Goal: Information Seeking & Learning: Learn about a topic

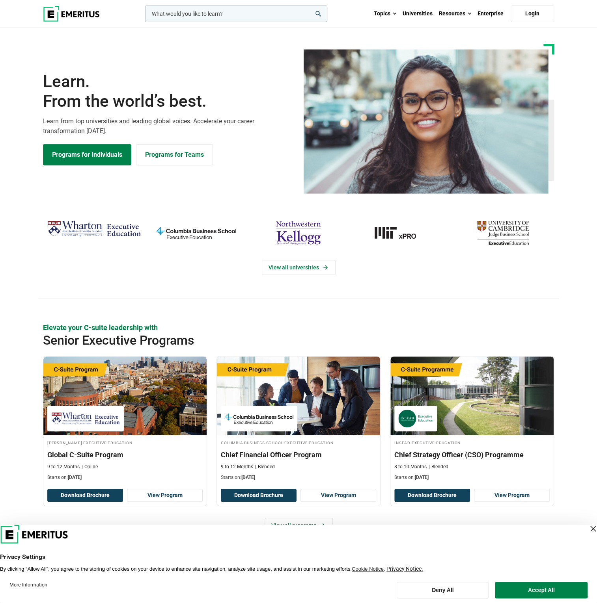
click at [210, 13] on input "woocommerce-product-search-field-0" at bounding box center [236, 14] width 182 height 17
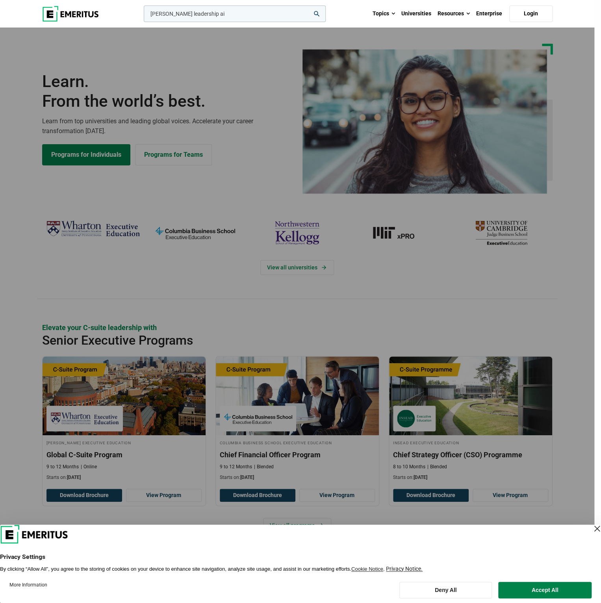
type input "wharton leadership ai"
click at [142, 16] on button "search" at bounding box center [142, 16] width 0 height 0
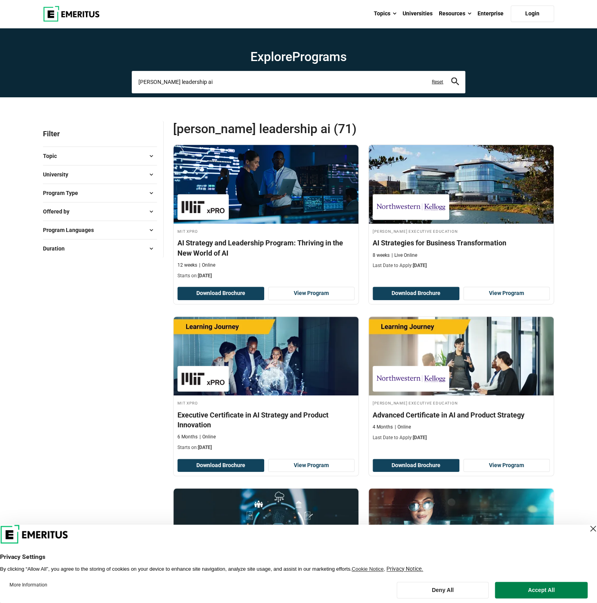
click at [202, 82] on input "wharton leadership ai" at bounding box center [298, 82] width 333 height 22
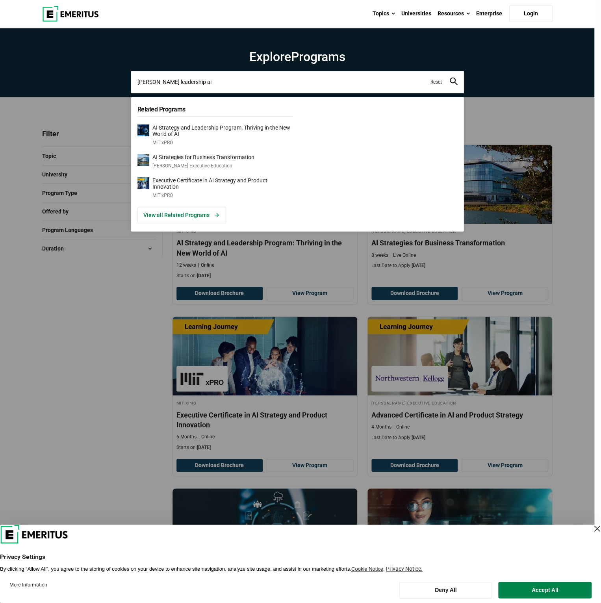
drag, startPoint x: 197, startPoint y: 84, endPoint x: 128, endPoint y: 81, distance: 69.4
click at [131, 81] on div "wharton leadership ai Related Programs AI Strategy and Leadership Program: Thri…" at bounding box center [297, 82] width 333 height 22
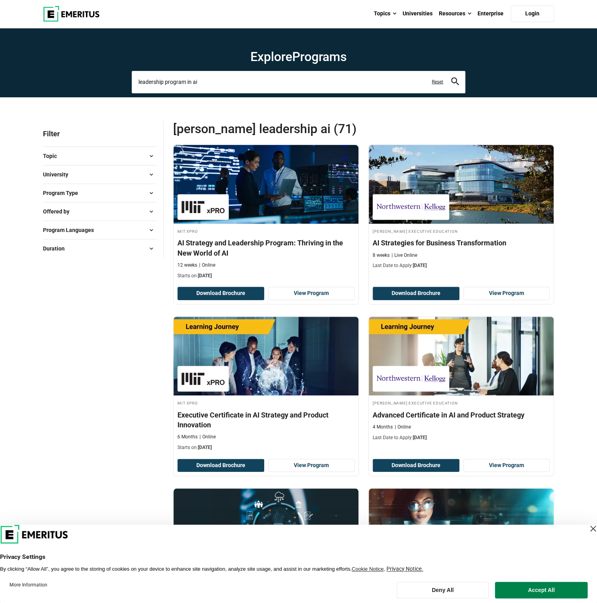
type input "leadership program in ai"
click at [451, 78] on button "search" at bounding box center [455, 82] width 8 height 9
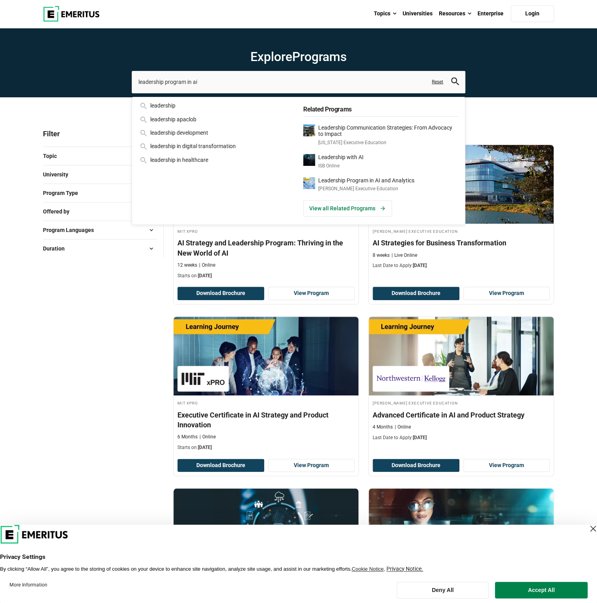
click at [454, 82] on icon "search" at bounding box center [455, 82] width 8 height 8
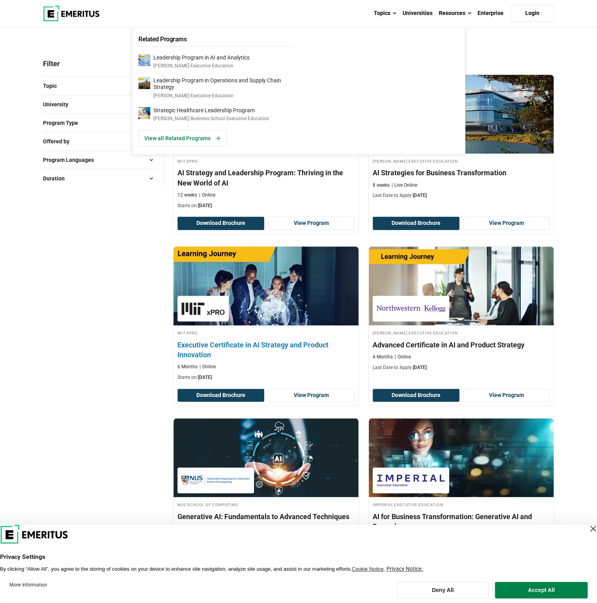
scroll to position [76, 0]
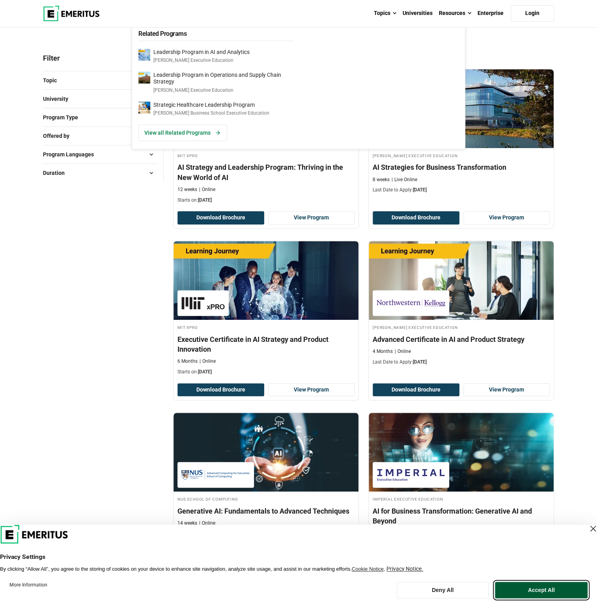
click at [519, 596] on button "Accept All" at bounding box center [541, 590] width 93 height 17
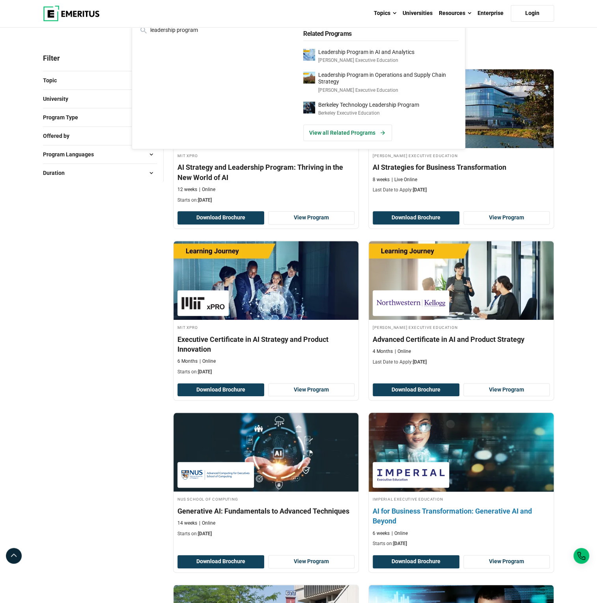
scroll to position [114, 0]
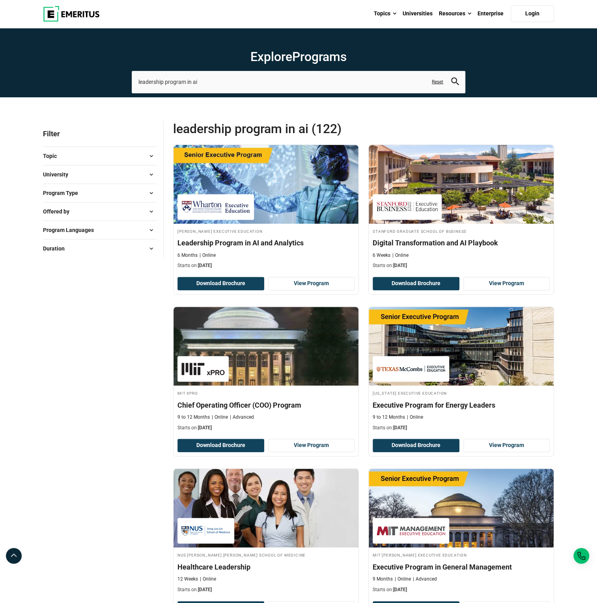
click at [153, 194] on span at bounding box center [151, 193] width 12 height 12
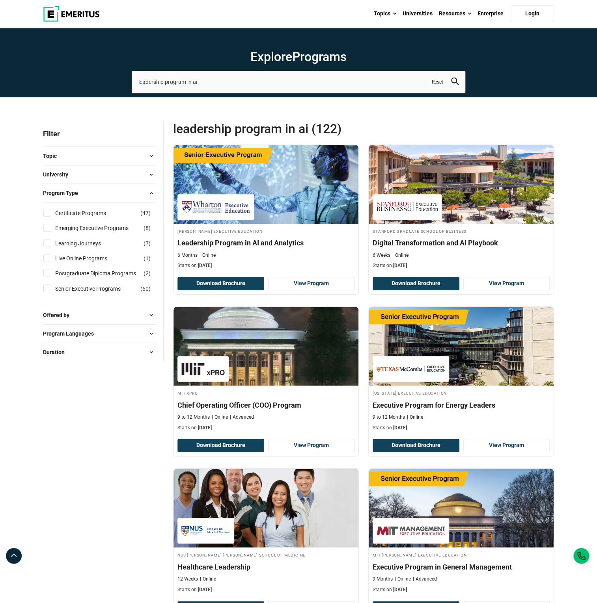
click at [153, 194] on span at bounding box center [151, 193] width 12 height 12
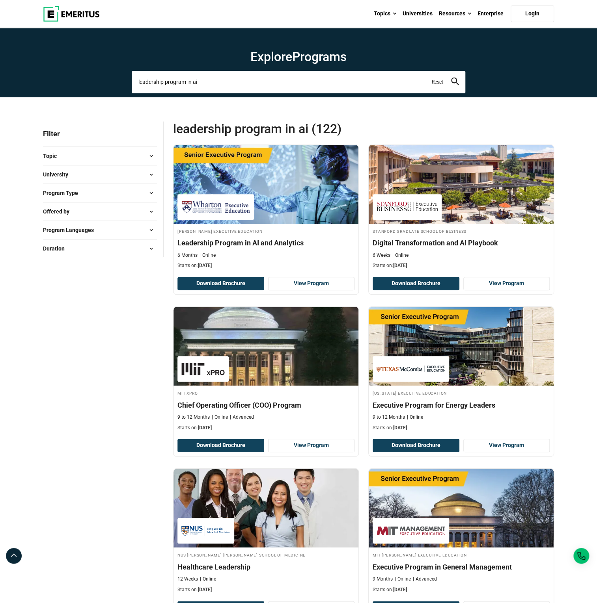
click at [206, 82] on input "leadership program in ai" at bounding box center [298, 82] width 333 height 22
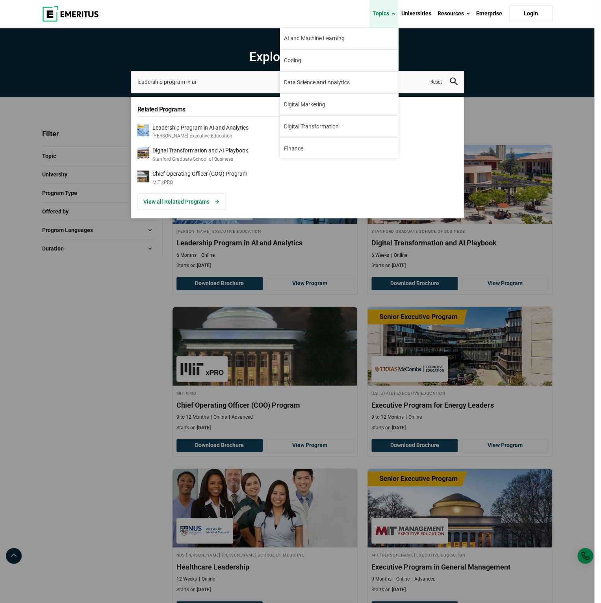
click at [392, 10] on link "Topics" at bounding box center [384, 14] width 29 height 28
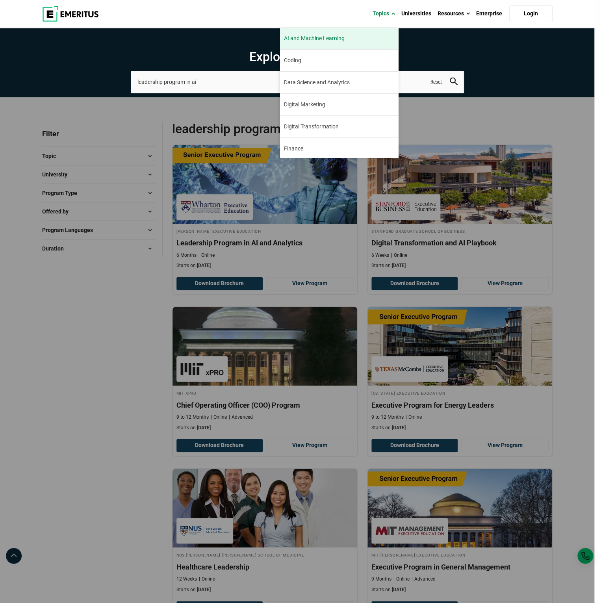
click at [340, 32] on link "AI and Machine Learning By 2023, 40 percent of infrastructure and operations te…" at bounding box center [339, 39] width 118 height 22
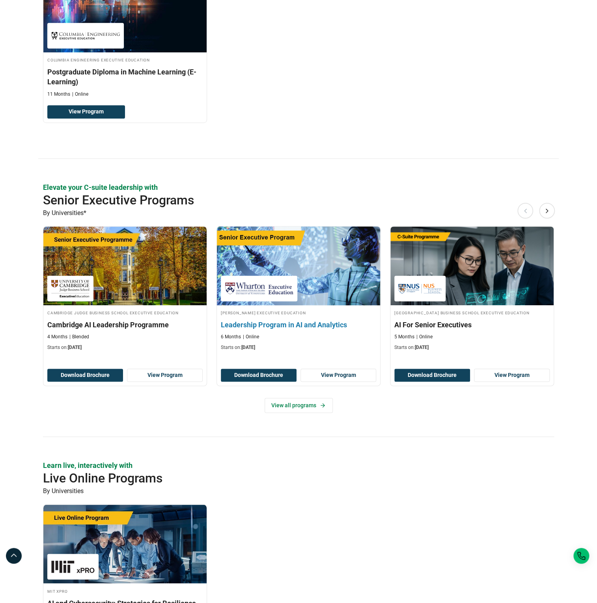
scroll to position [227, 0]
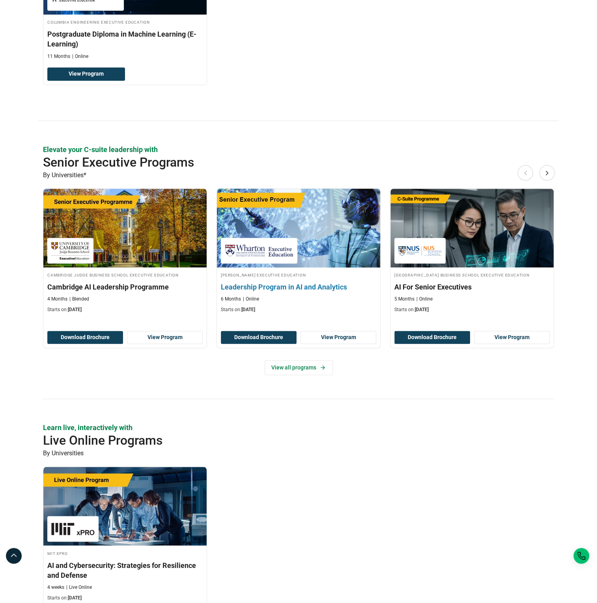
click at [308, 290] on h3 "Leadership Program in AI and Analytics" at bounding box center [298, 287] width 155 height 10
